Goal: Obtain resource: Obtain resource

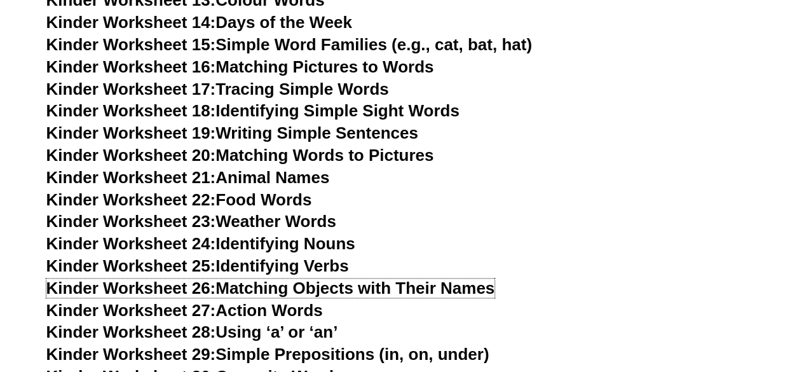
scroll to position [783, 0]
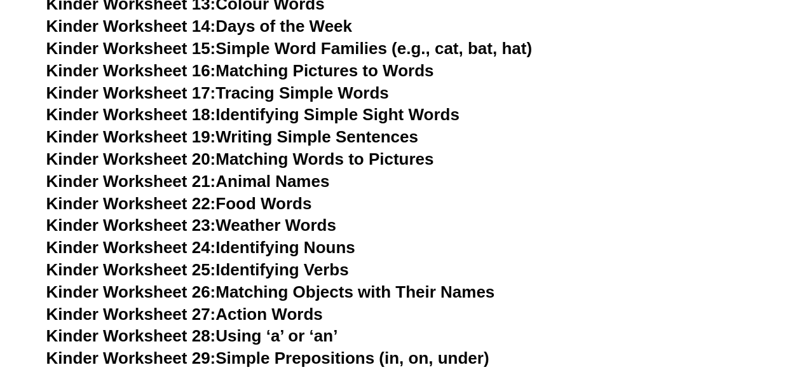
click at [325, 92] on link "Kinder Worksheet 17: Tracing Simple Words" at bounding box center [217, 92] width 342 height 19
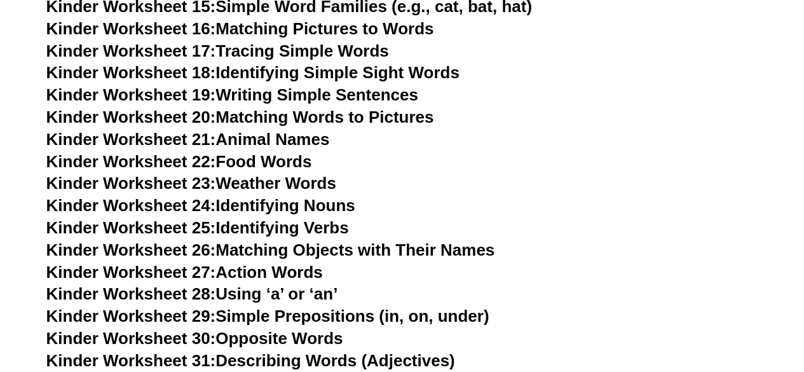
scroll to position [827, 0]
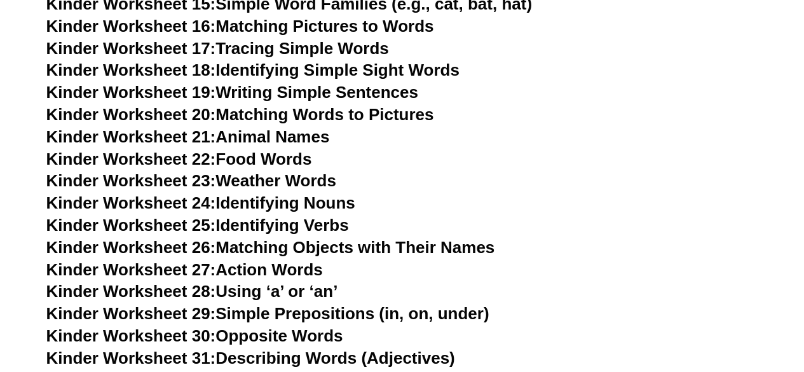
click at [304, 201] on link "Kinder Worksheet 24: Identifying Nouns" at bounding box center [200, 202] width 309 height 19
click at [293, 91] on link "Kinder Worksheet 19: Writing Simple Sentences" at bounding box center [232, 92] width 372 height 19
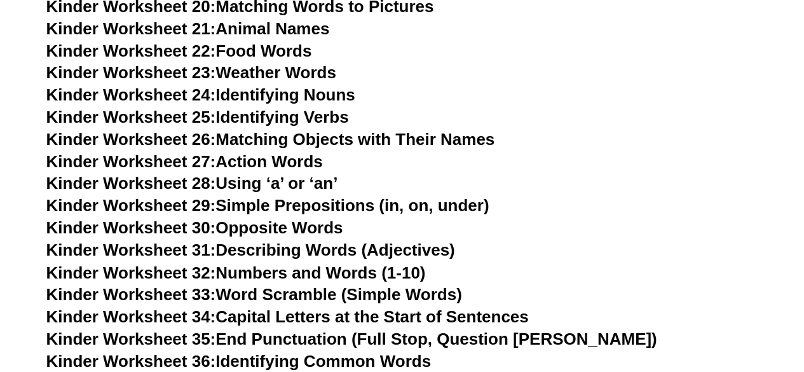
scroll to position [938, 0]
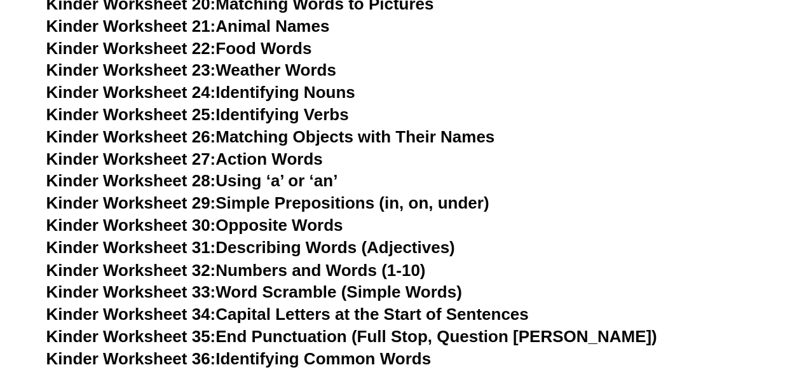
click at [305, 160] on link "Kinder Worksheet 27: Action Words" at bounding box center [184, 158] width 276 height 19
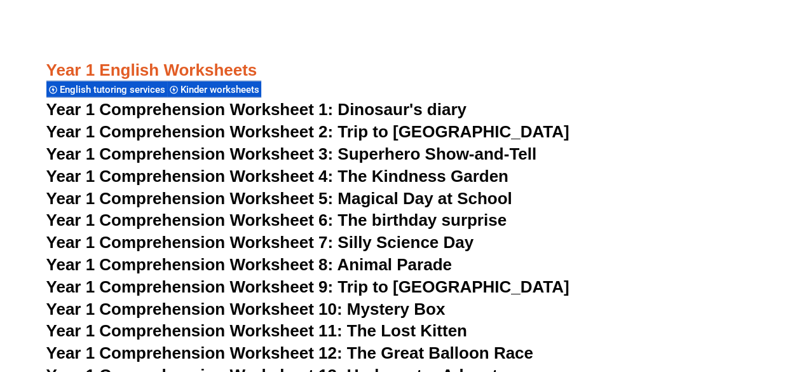
scroll to position [1549, 0]
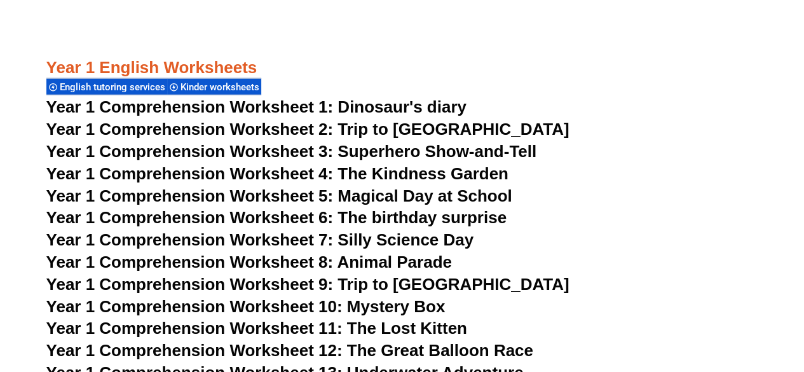
click at [424, 136] on span "Year 1 Comprehension Worksheet 2: Trip to [GEOGRAPHIC_DATA]" at bounding box center [307, 128] width 523 height 19
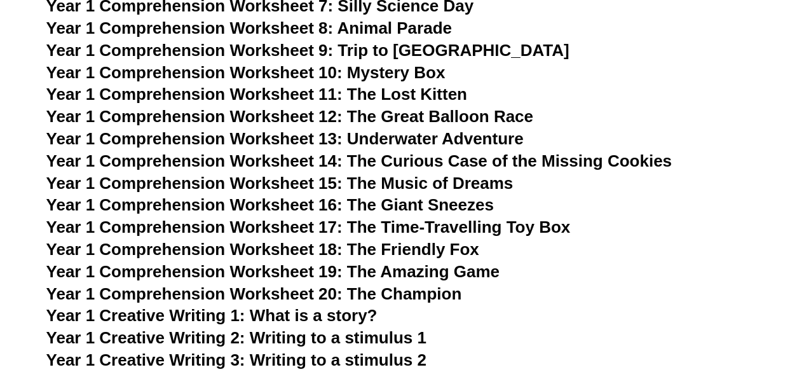
scroll to position [1784, 0]
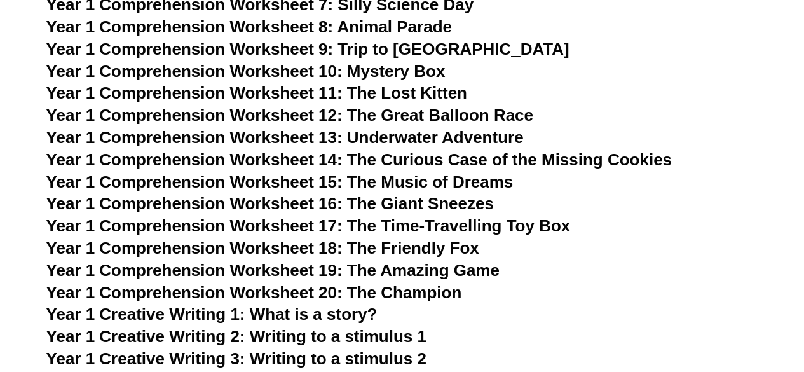
click at [396, 243] on span "Year 1 Comprehension Worksheet 18: The Friendly Fox" at bounding box center [262, 247] width 433 height 19
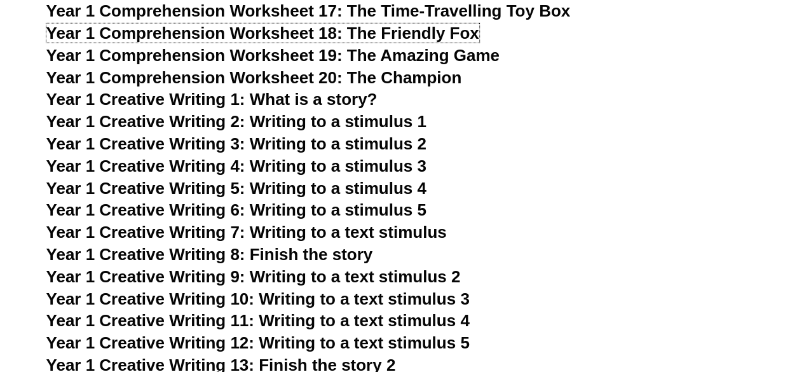
scroll to position [1999, 0]
click at [376, 119] on span "Year 1 Creative Writing 2: Writing to a stimulus 1" at bounding box center [236, 121] width 380 height 19
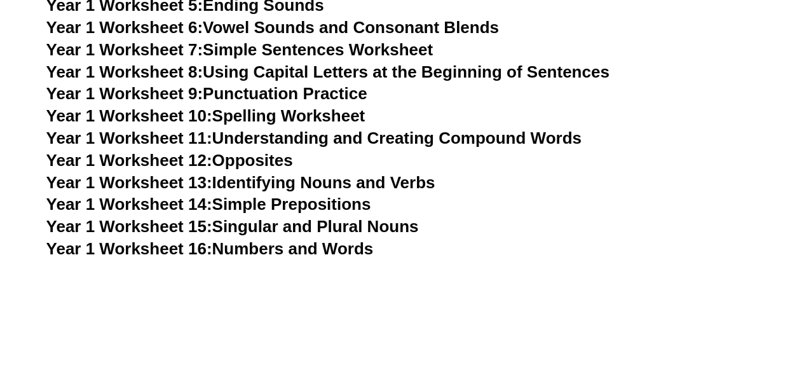
scroll to position [2535, 0]
click at [255, 217] on link "Year 1 Worksheet 15: Singular and Plural Nouns" at bounding box center [232, 226] width 372 height 19
click at [316, 198] on link "Year 1 Worksheet 14: Simple Prepositions" at bounding box center [208, 203] width 325 height 19
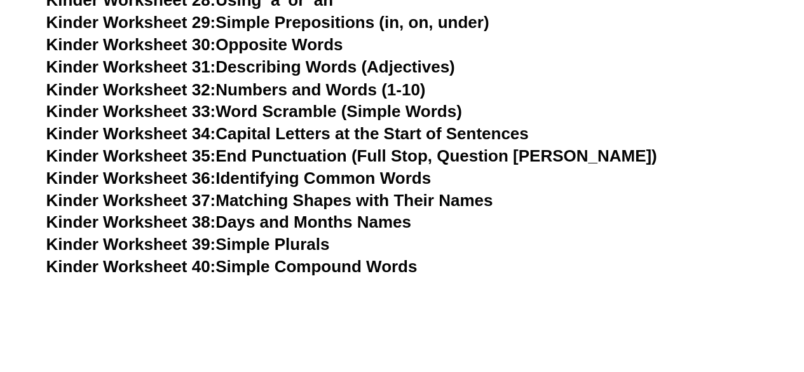
scroll to position [1074, 0]
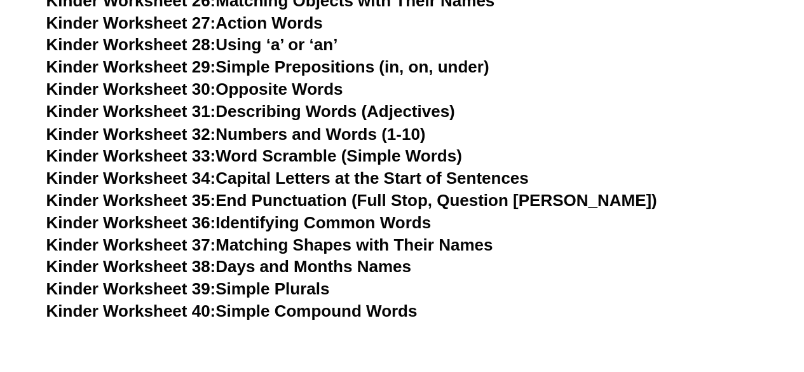
click at [298, 161] on link "Kinder Worksheet 33: Word Scramble (Simple Words)" at bounding box center [253, 154] width 415 height 19
click at [255, 107] on link "Kinder Worksheet 31: Describing Words (Adjectives)" at bounding box center [250, 111] width 408 height 19
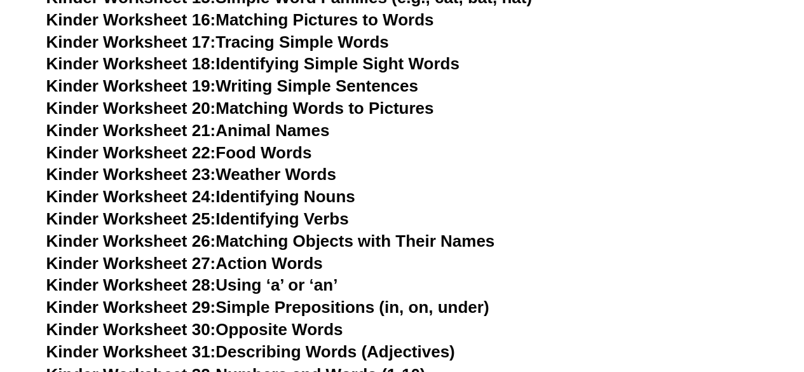
scroll to position [783, 0]
